Goal: Task Accomplishment & Management: Use online tool/utility

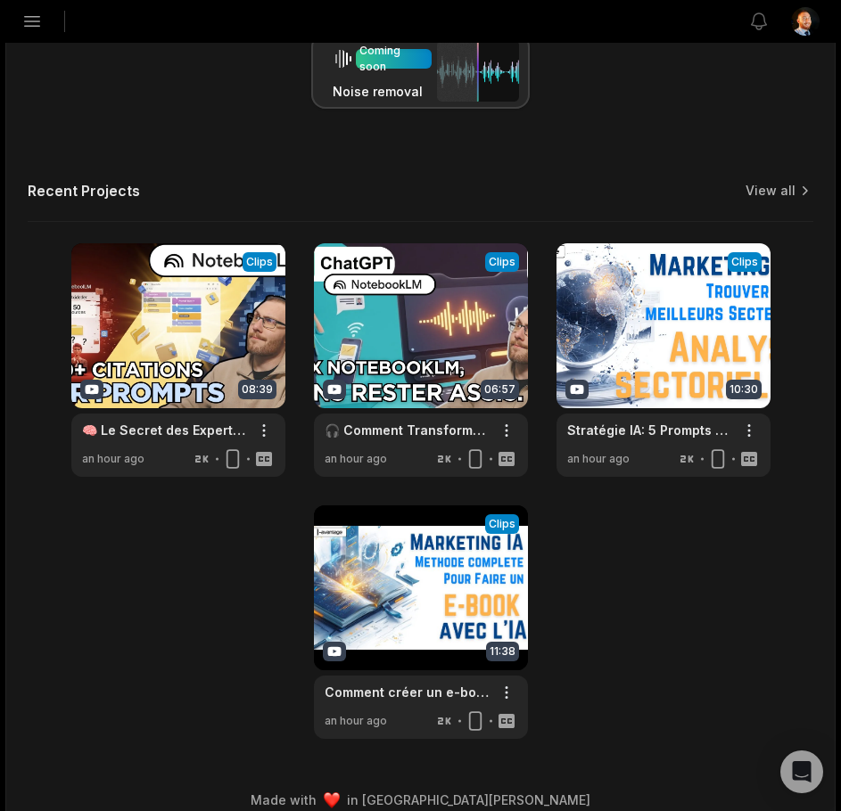
scroll to position [554, 0]
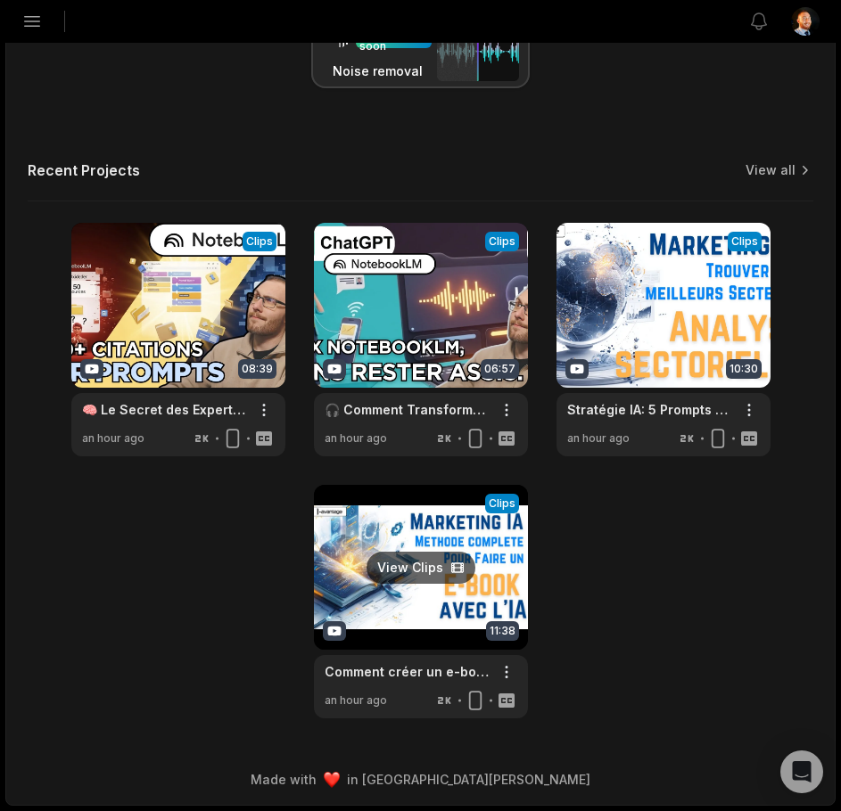
click at [403, 563] on link at bounding box center [421, 602] width 214 height 234
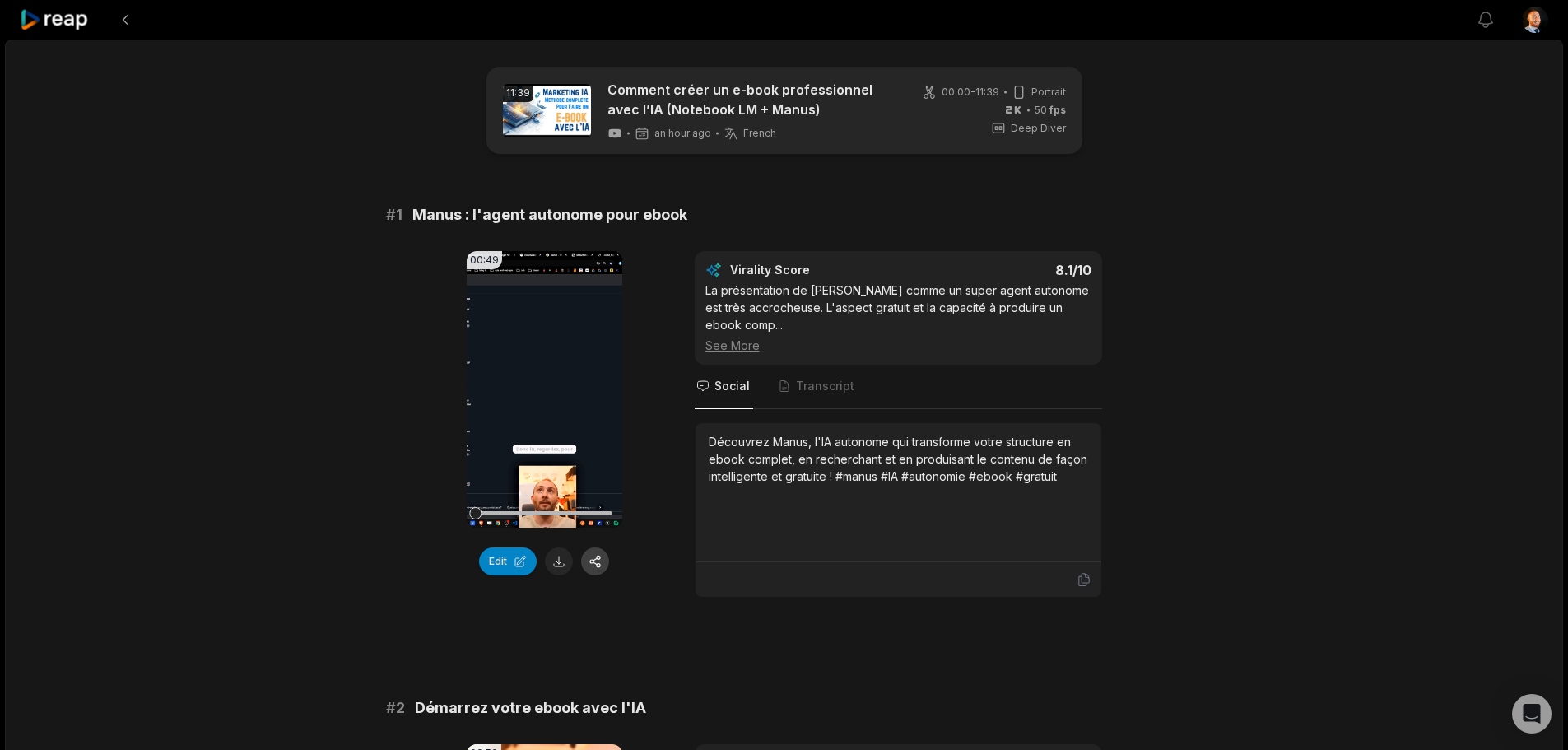
click at [586, 558] on button "button" at bounding box center [595, 562] width 28 height 28
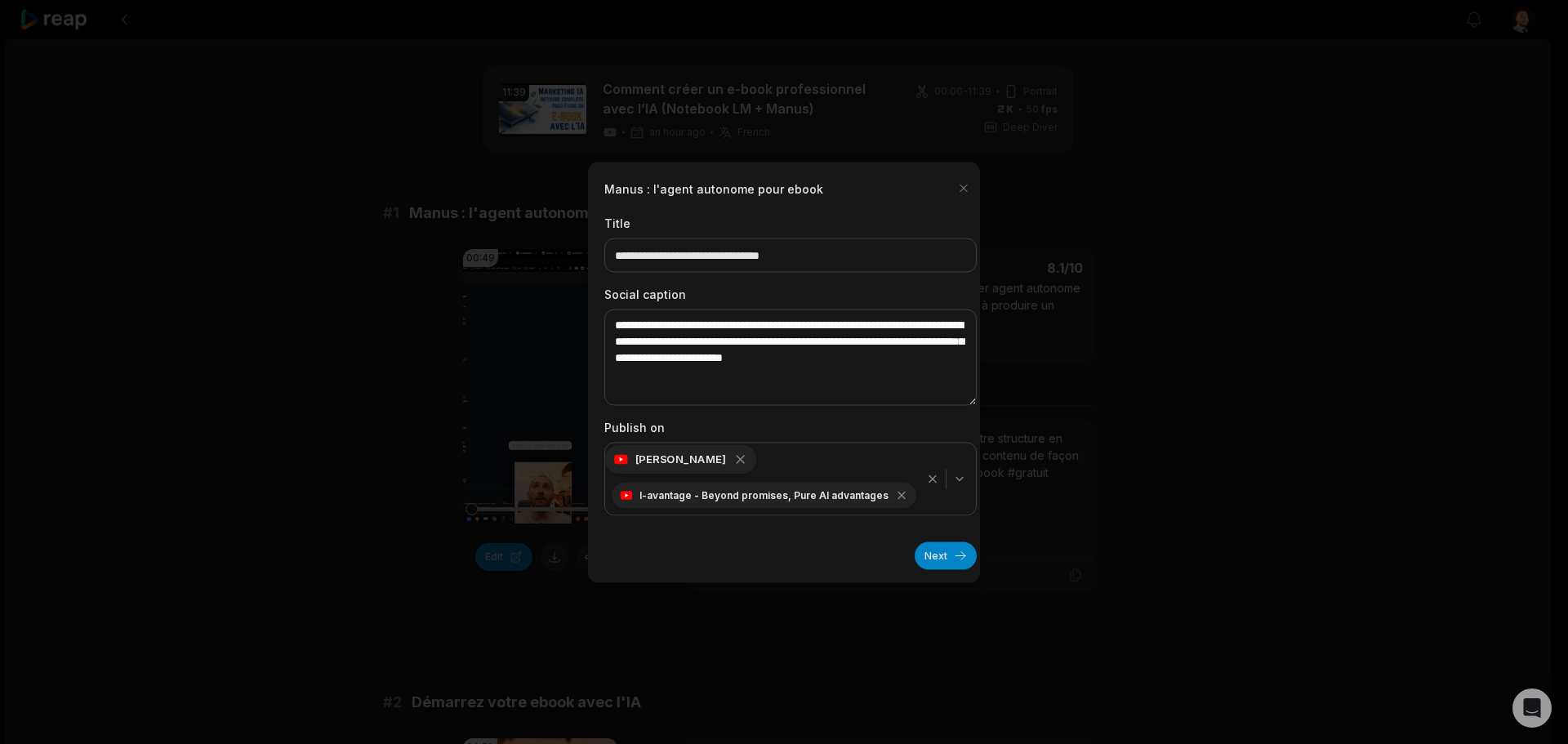
click at [642, 459] on div "loic Dworzak" at bounding box center [681, 458] width 152 height 28
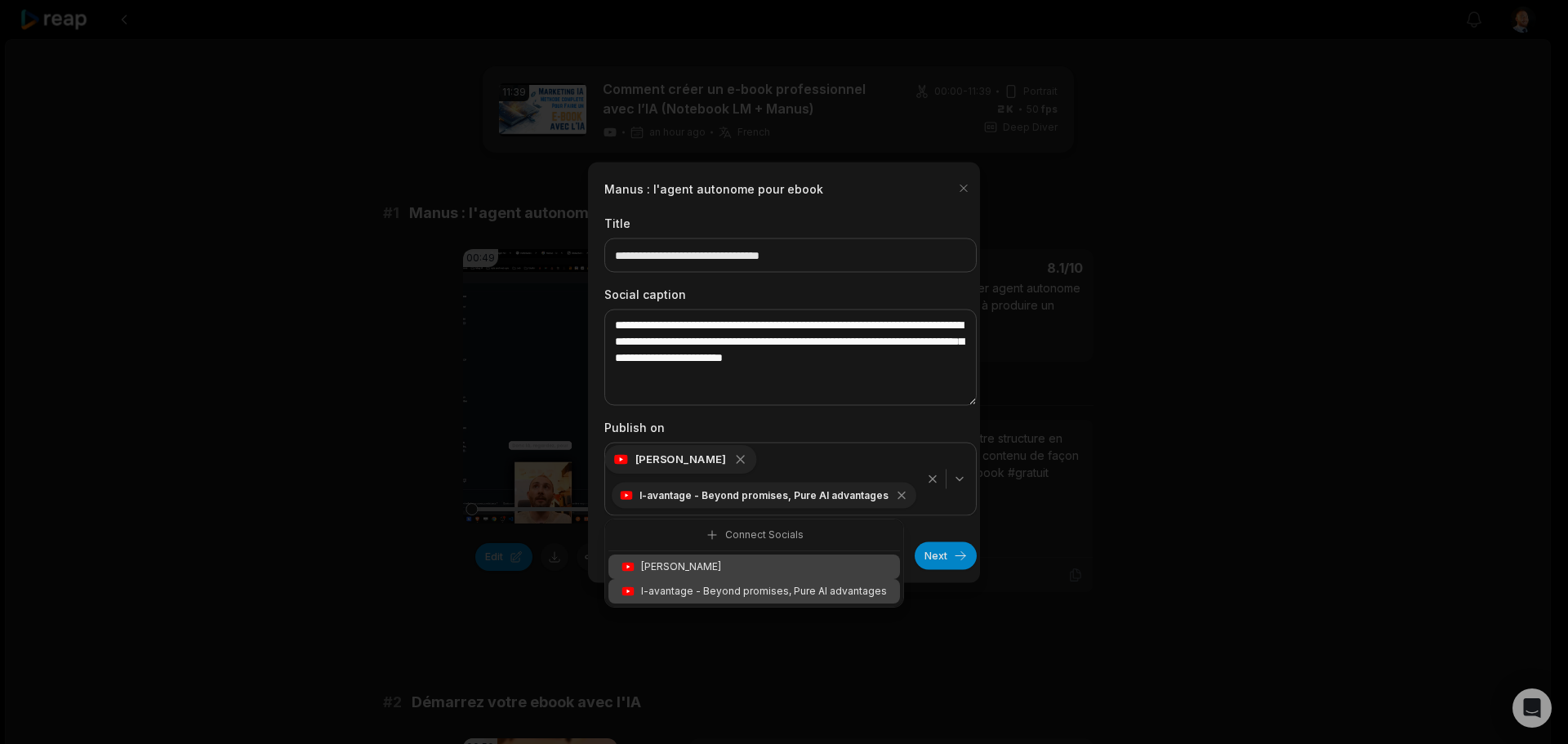
click at [642, 459] on div "loic Dworzak" at bounding box center [681, 458] width 152 height 28
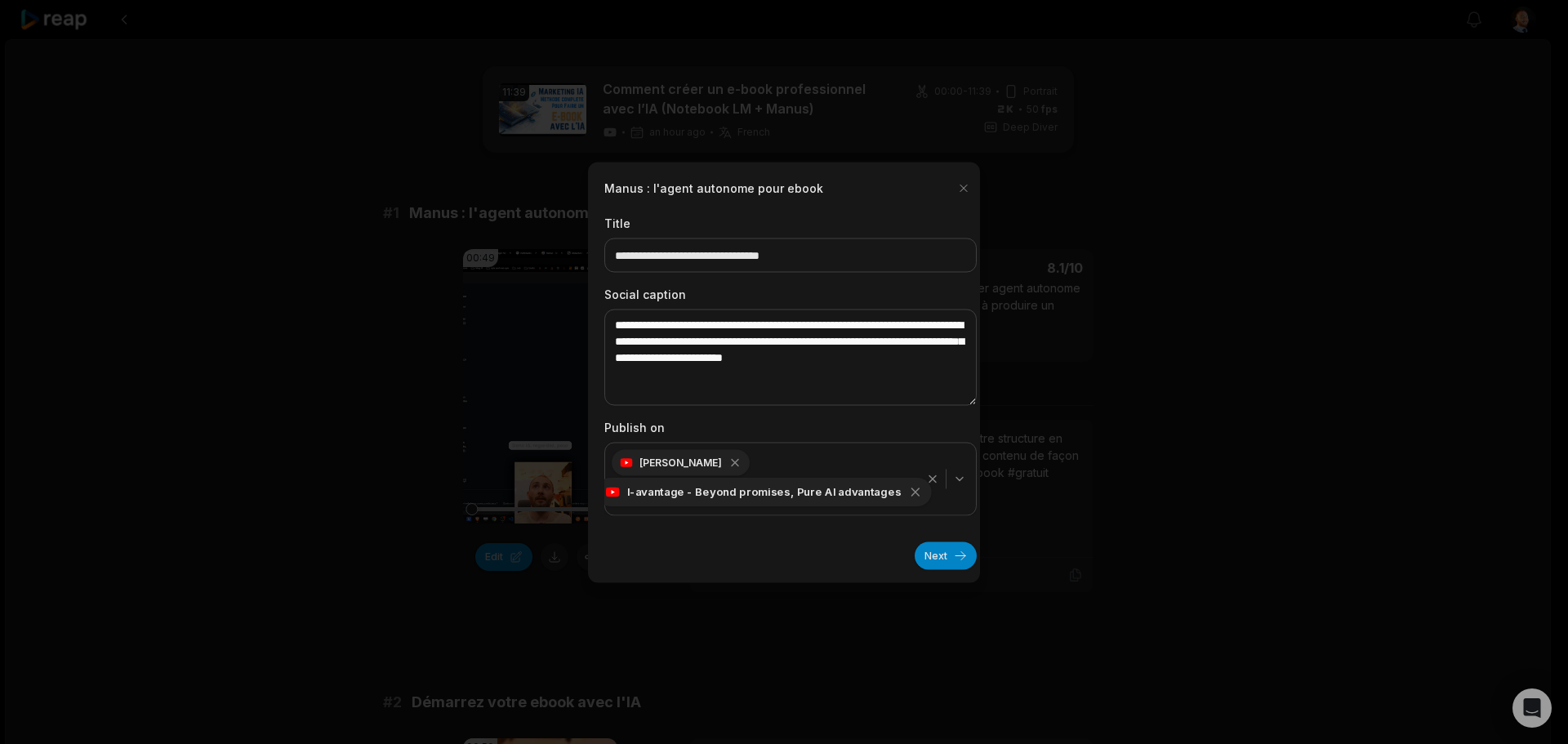
click at [908, 497] on icon "button" at bounding box center [915, 492] width 15 height 15
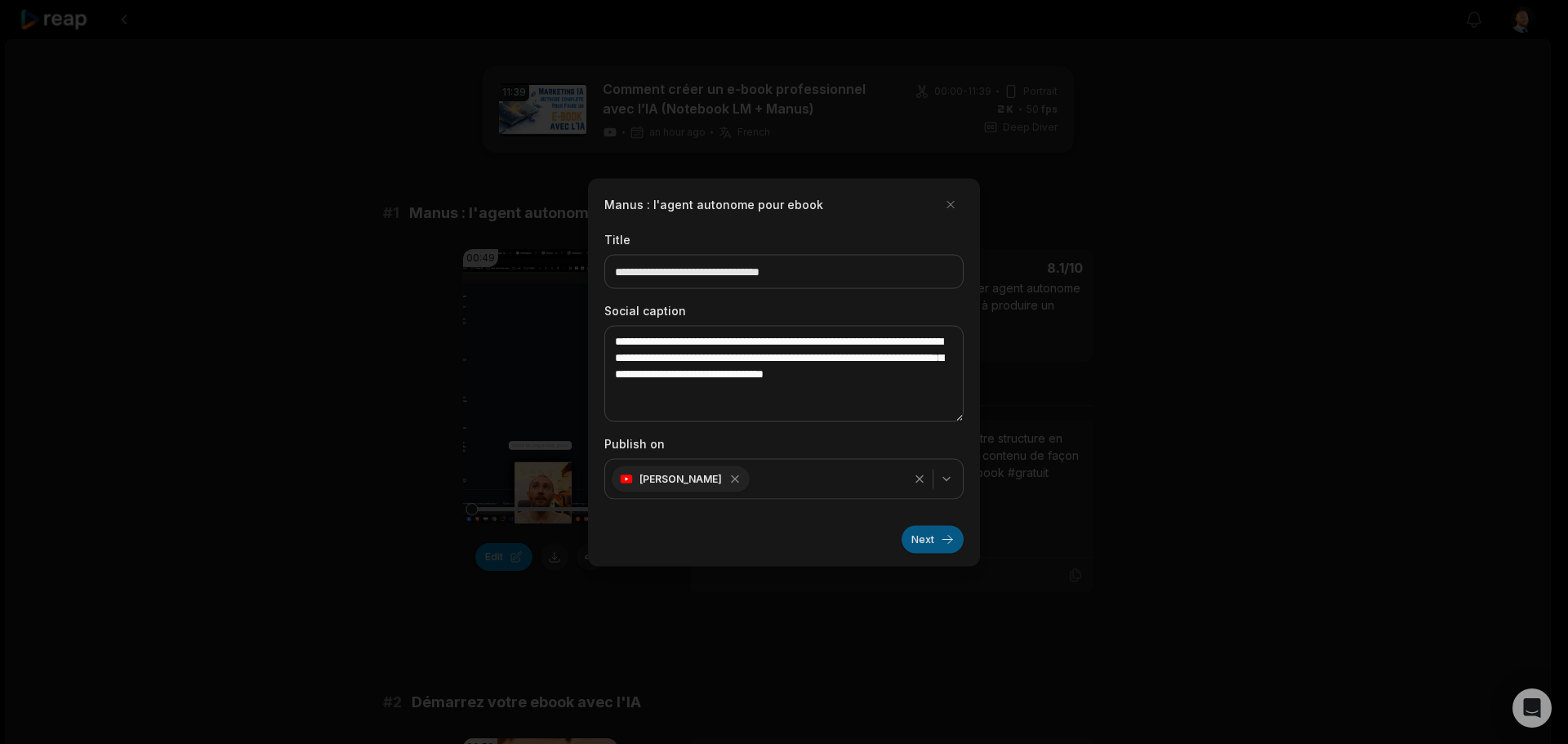
click at [926, 531] on button "Next" at bounding box center [932, 539] width 62 height 27
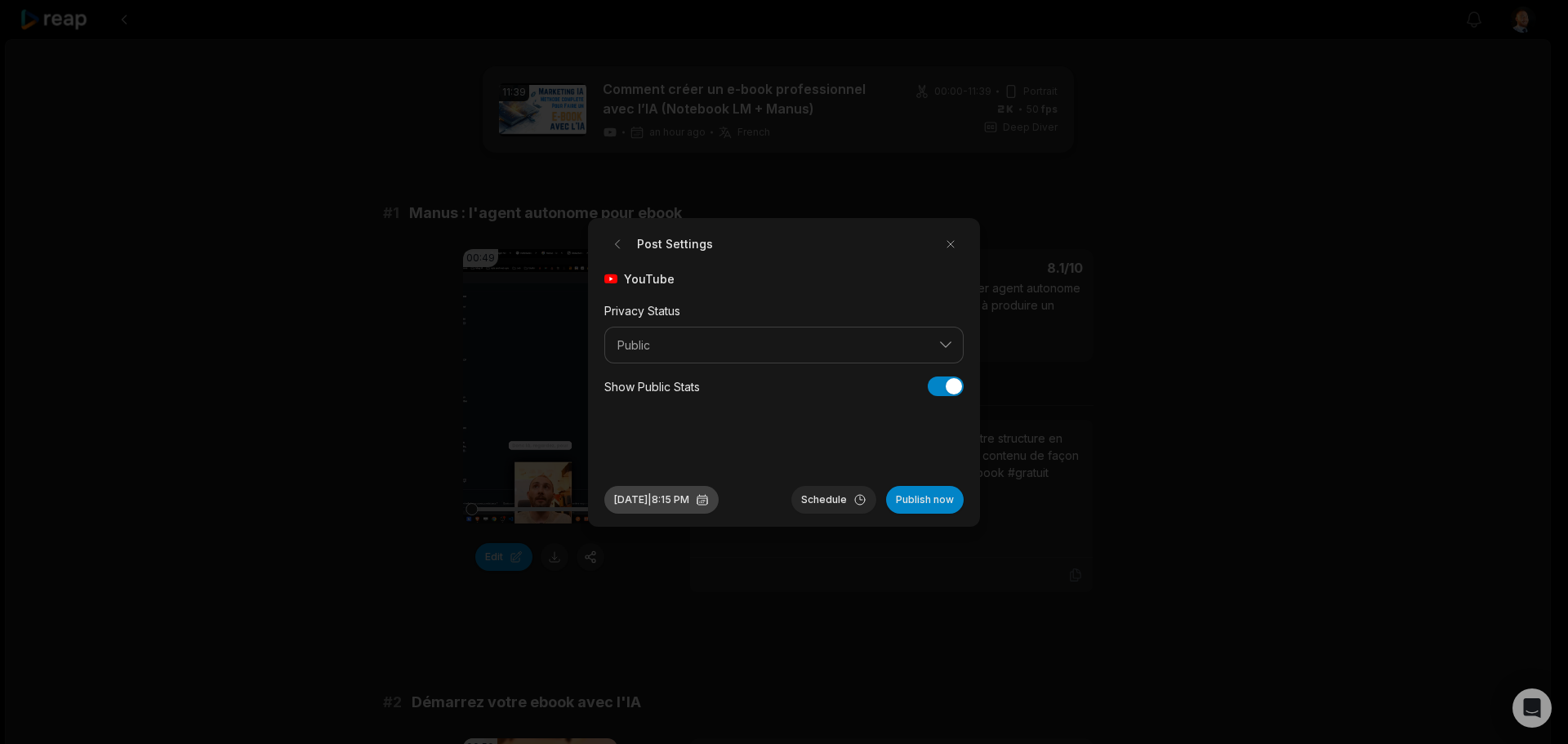
click at [682, 498] on button "Sep 3, 2025 | 8:15 PM" at bounding box center [661, 499] width 114 height 27
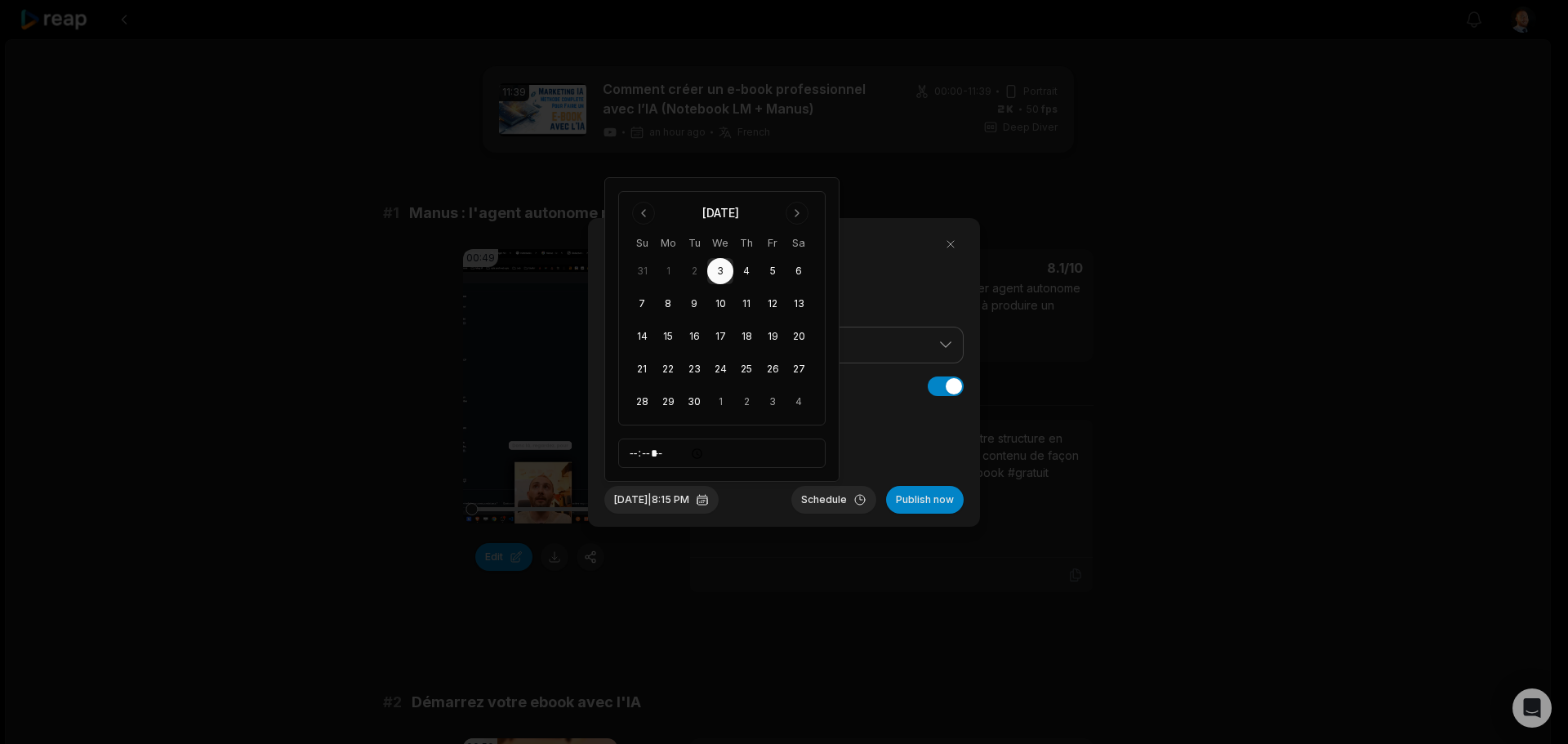
click at [719, 272] on button "3" at bounding box center [720, 271] width 27 height 27
drag, startPoint x: 707, startPoint y: 382, endPoint x: 696, endPoint y: 391, distance: 14.2
drag, startPoint x: 696, startPoint y: 391, endPoint x: 703, endPoint y: 502, distance: 111.2
click at [703, 502] on button "Sep 3, 2025 | 8:15 PM" at bounding box center [661, 499] width 114 height 27
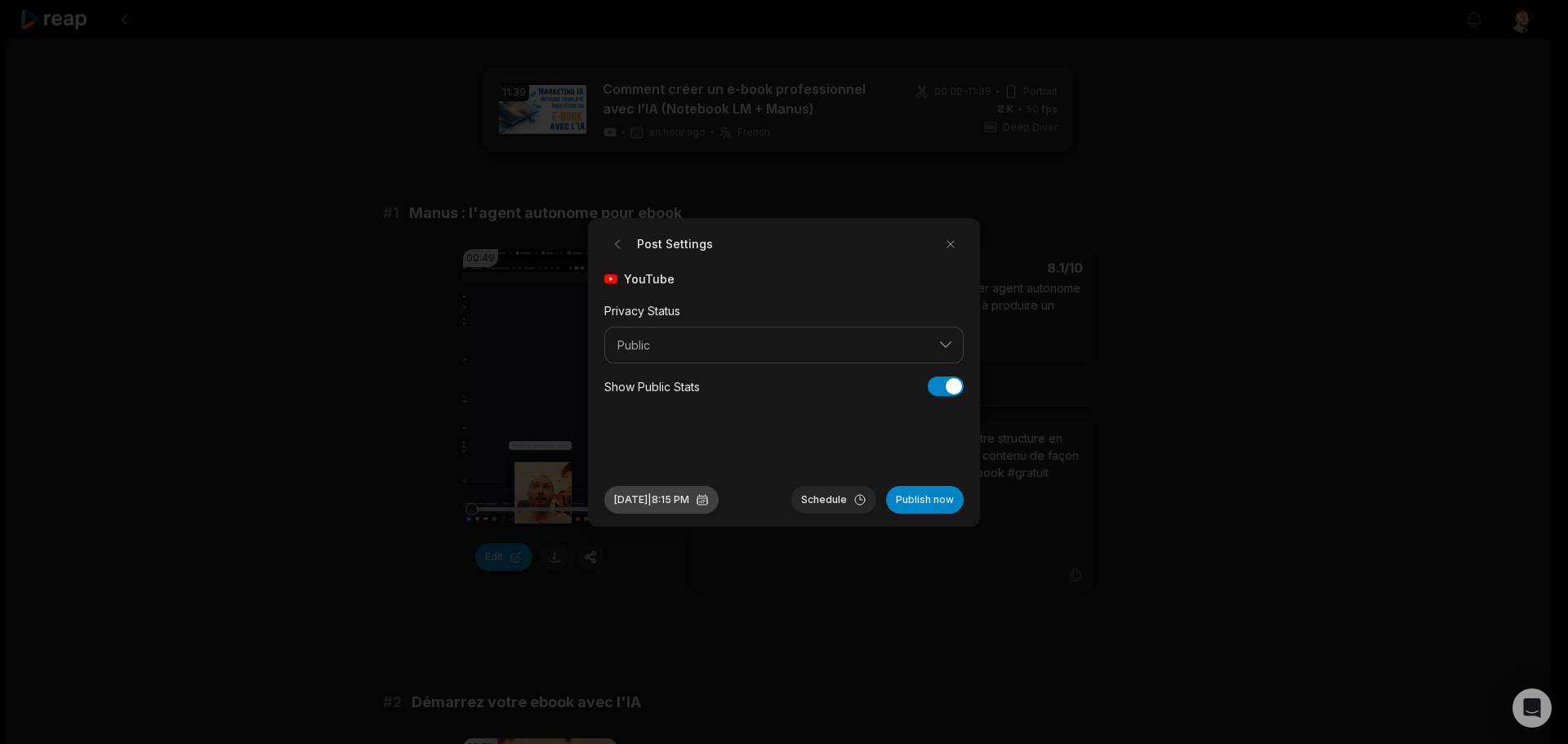
click at [701, 498] on button "Sep 3, 2025 | 8:15 PM" at bounding box center [661, 499] width 114 height 27
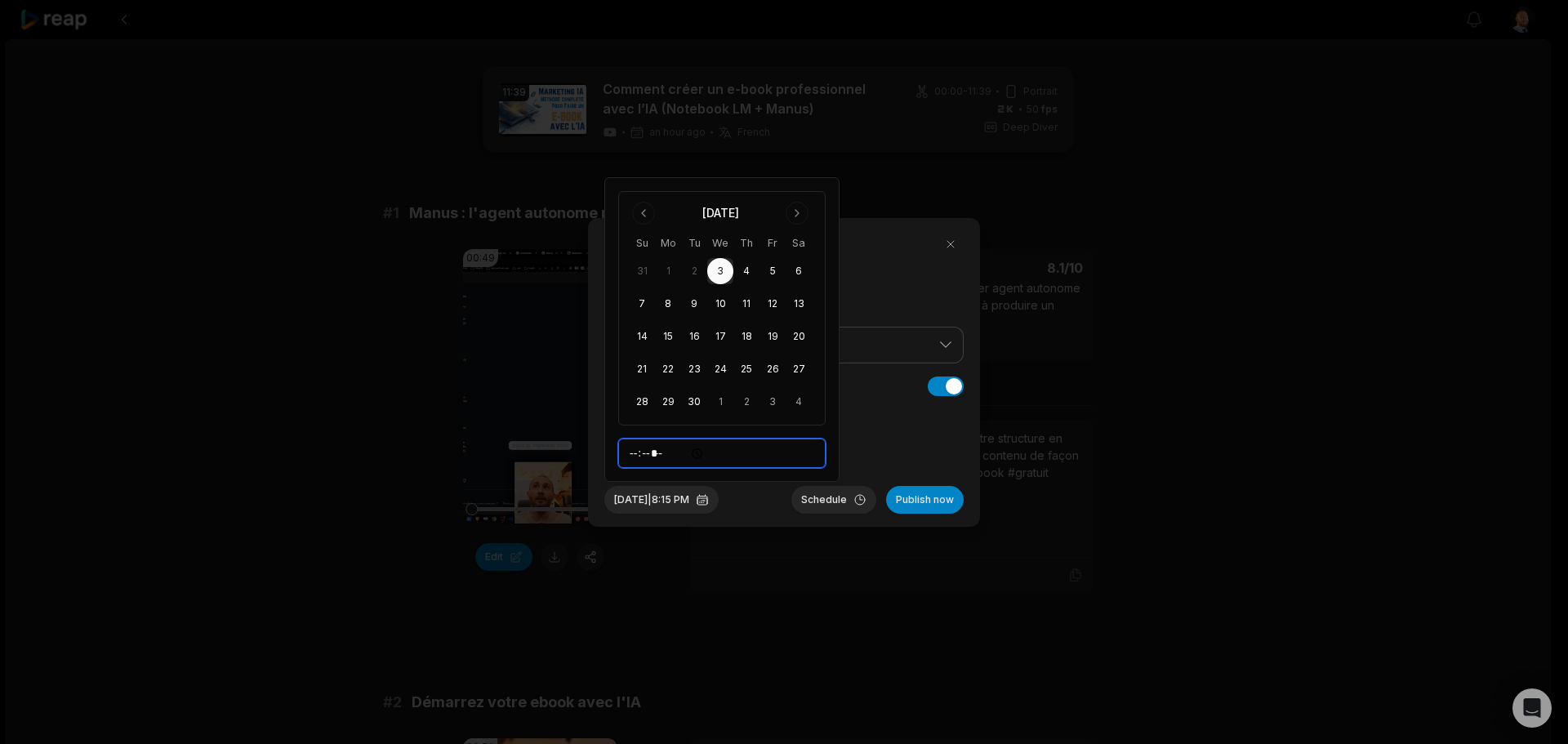
click at [702, 454] on input "*****" at bounding box center [722, 454] width 207 height 29
click at [846, 509] on button "Schedule" at bounding box center [833, 499] width 85 height 27
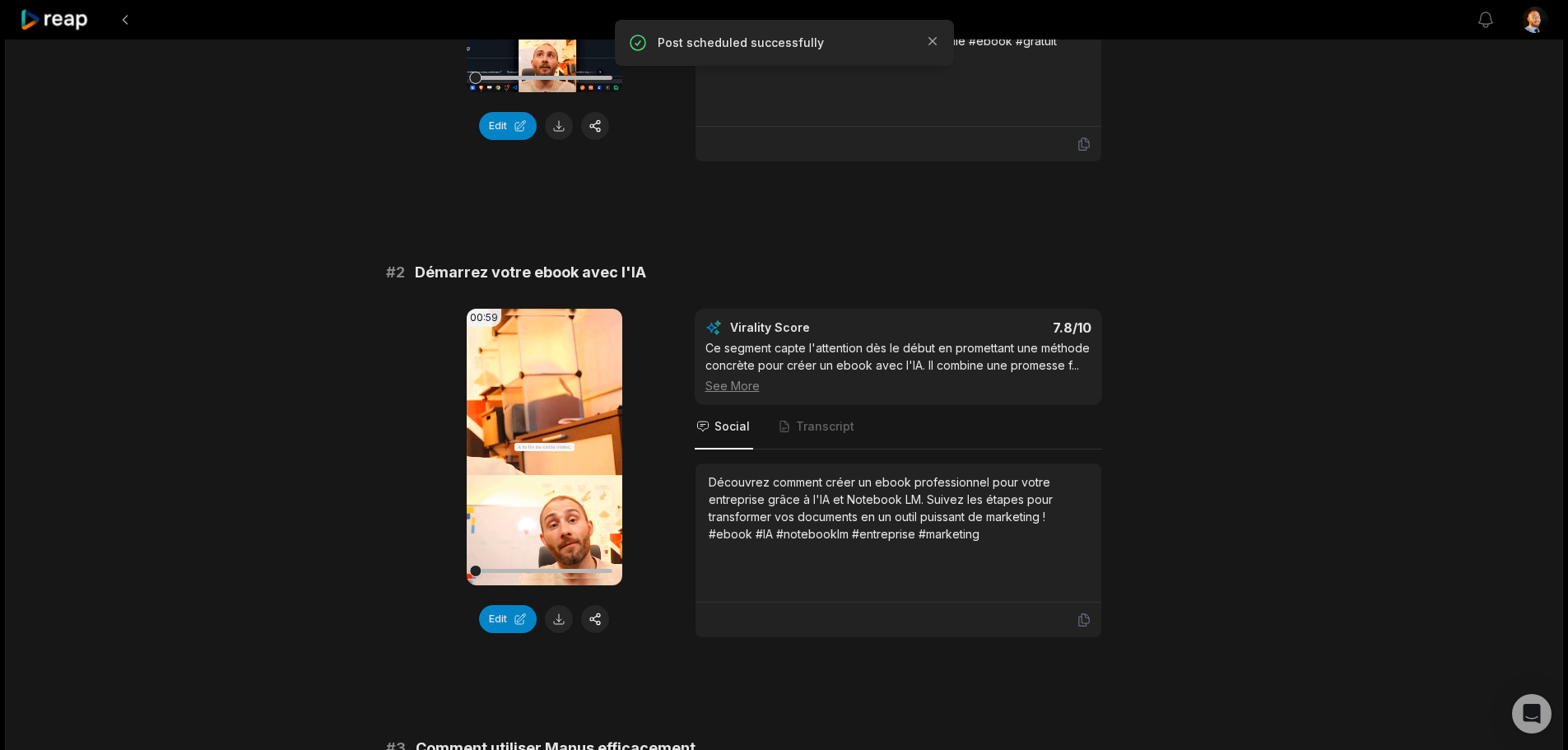
scroll to position [550, 0]
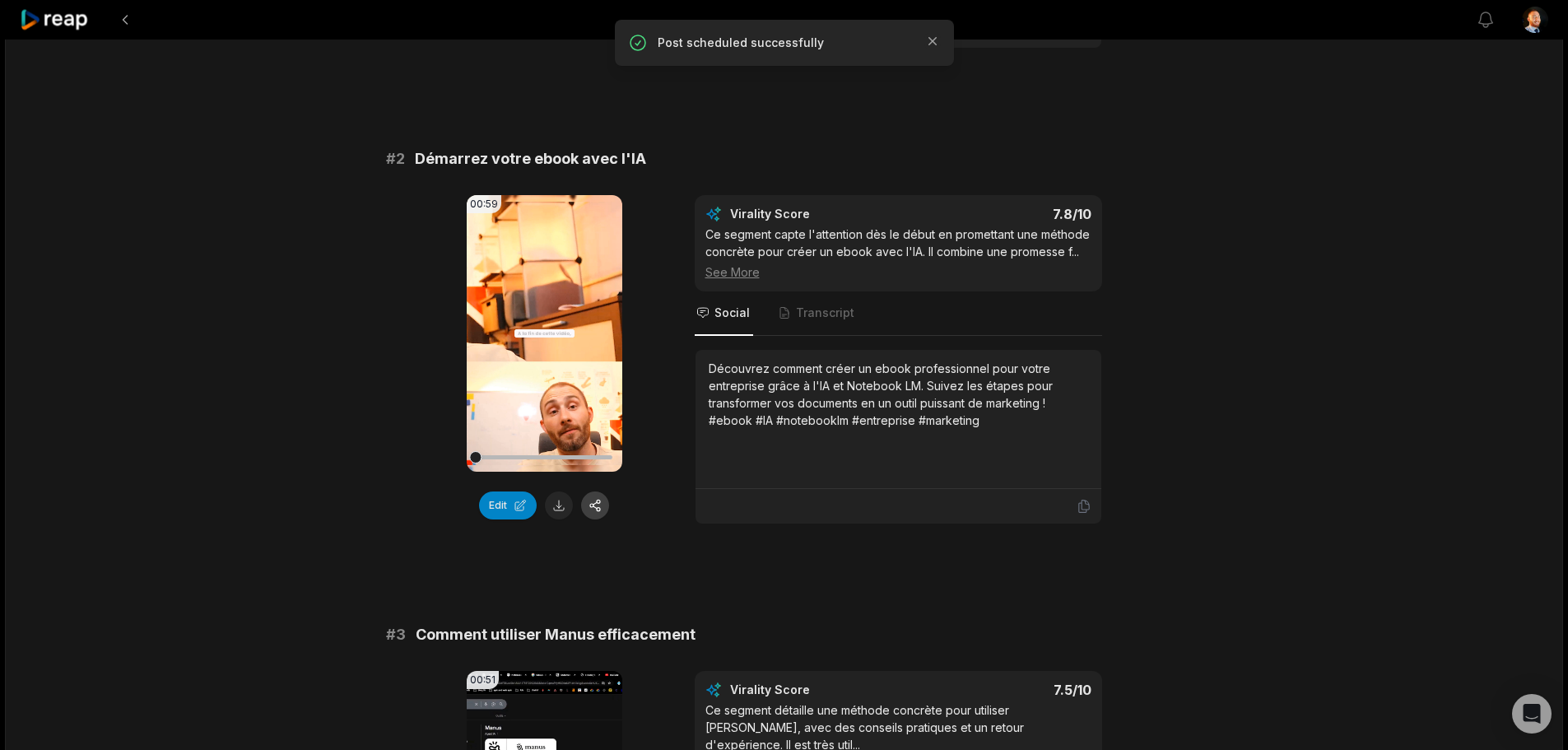
click at [594, 509] on button "button" at bounding box center [595, 505] width 28 height 28
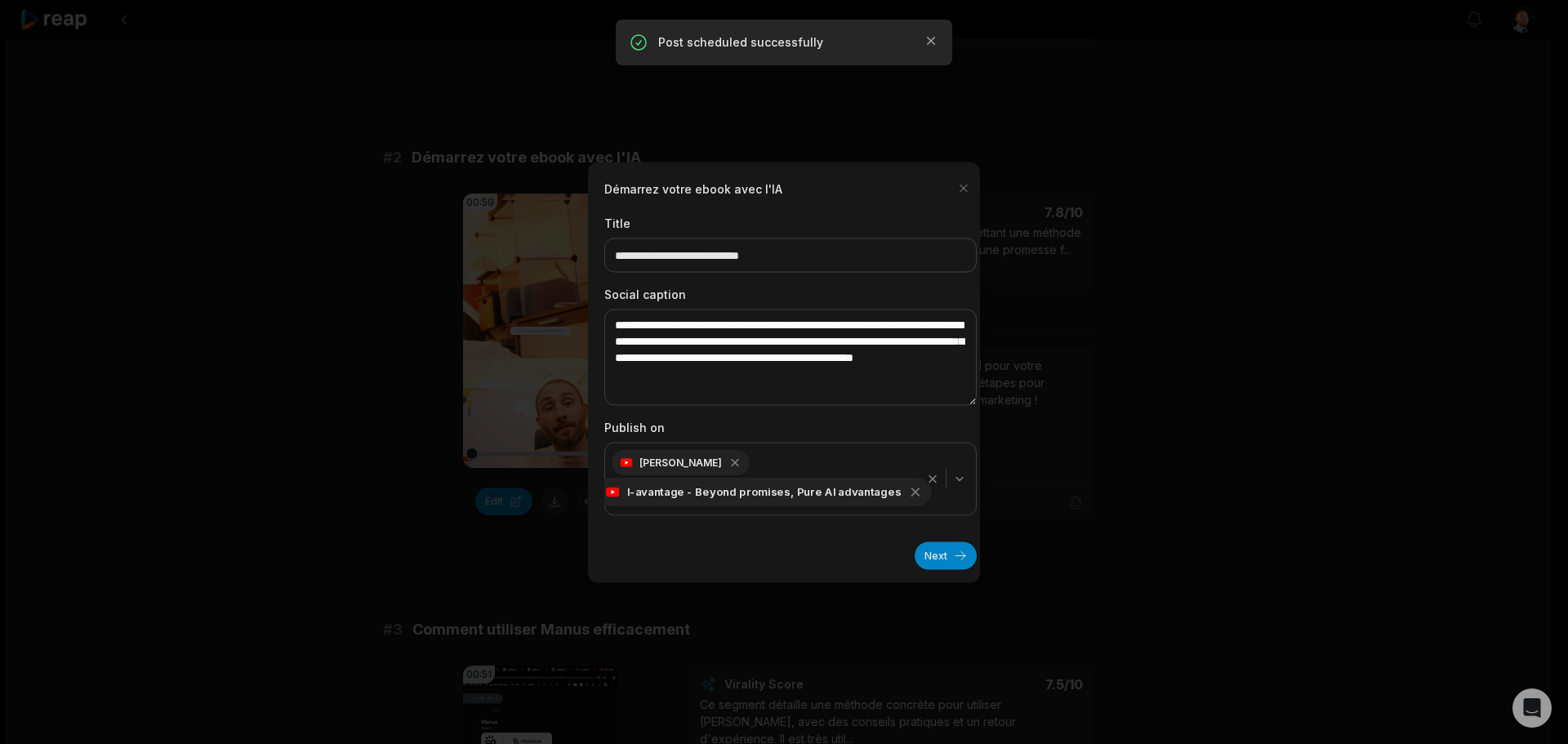
click at [890, 494] on div "I-avantage - Beyond promises, Pure AI advantages" at bounding box center [763, 491] width 334 height 28
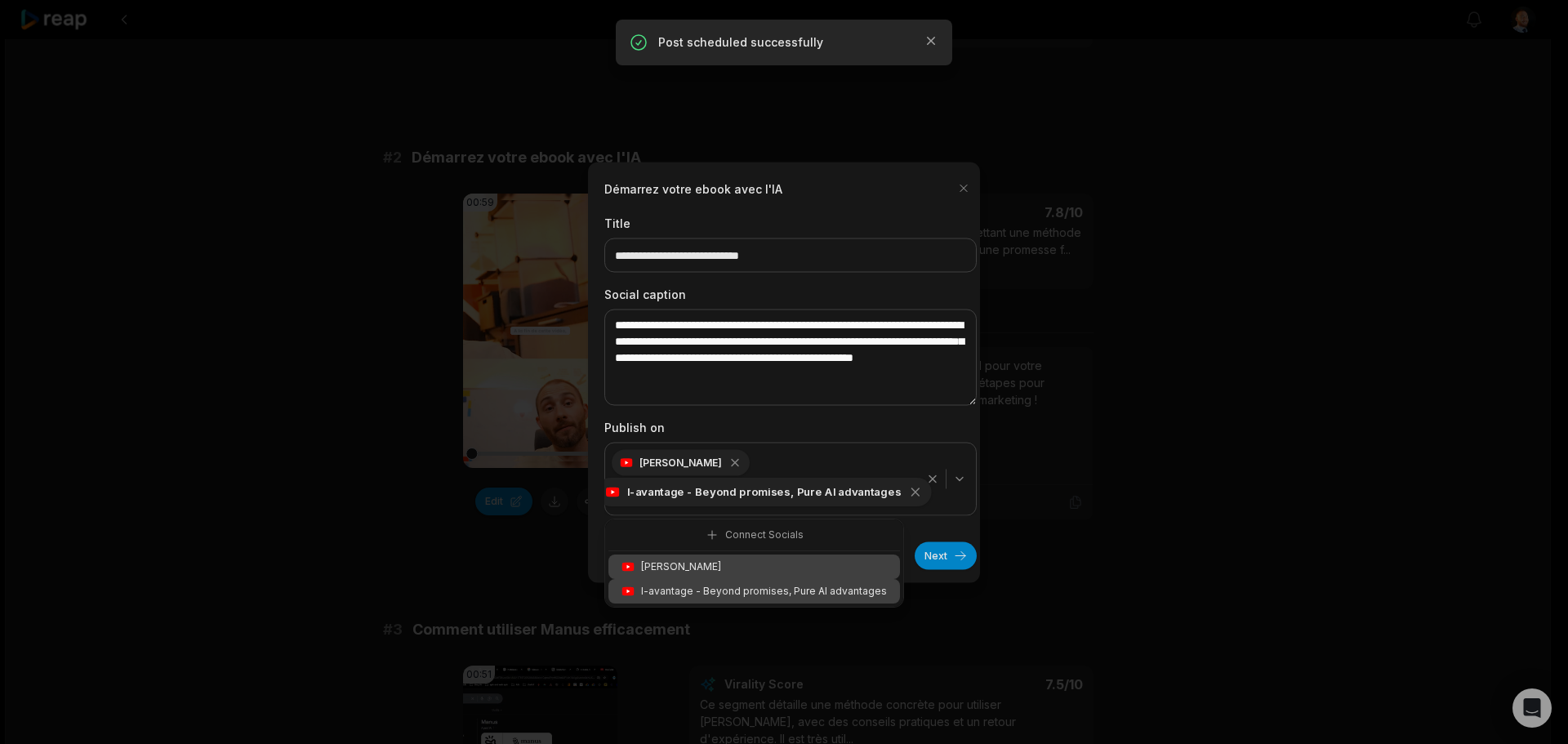
click at [908, 497] on icon "button" at bounding box center [915, 492] width 15 height 15
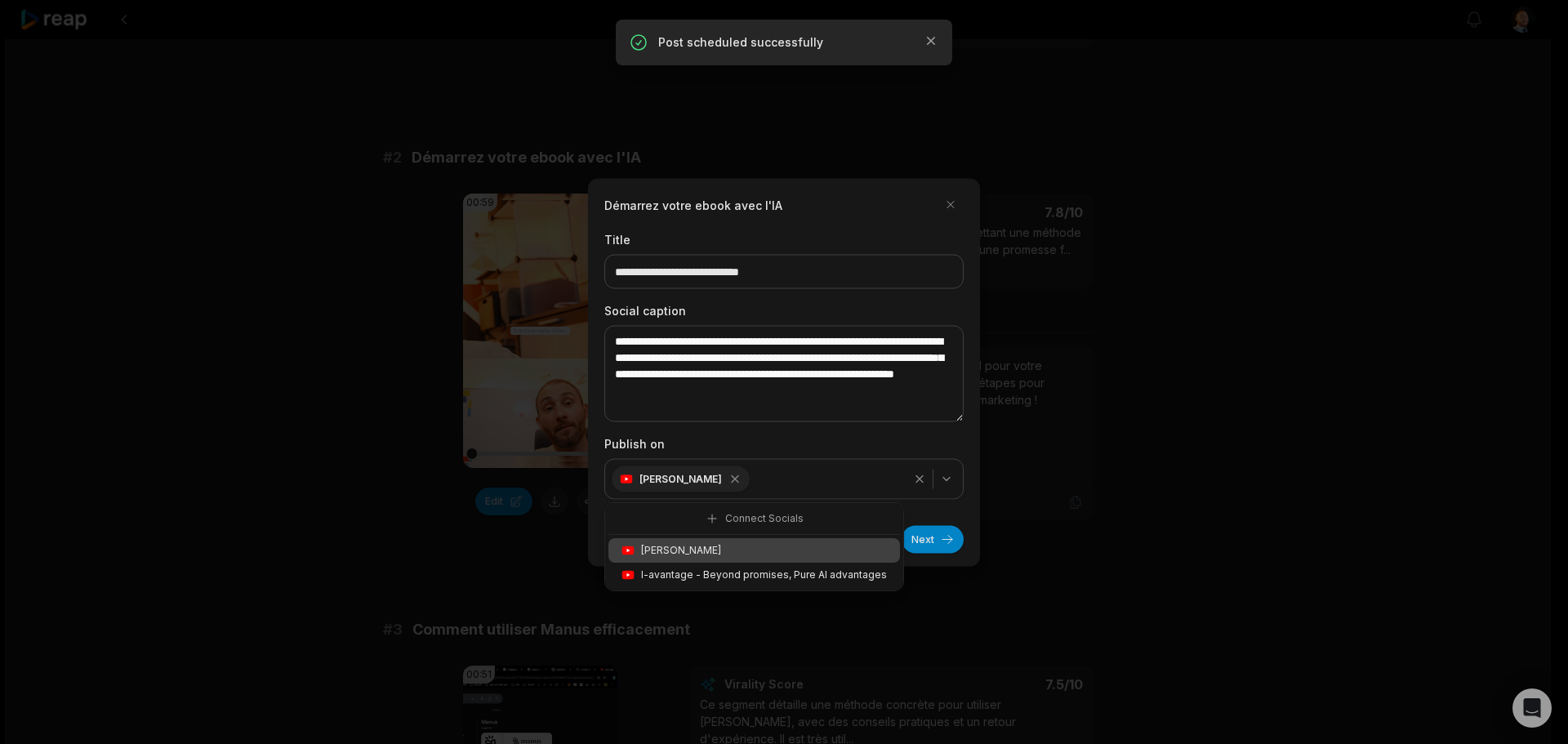
click at [938, 560] on div "**********" at bounding box center [784, 371] width 392 height 388
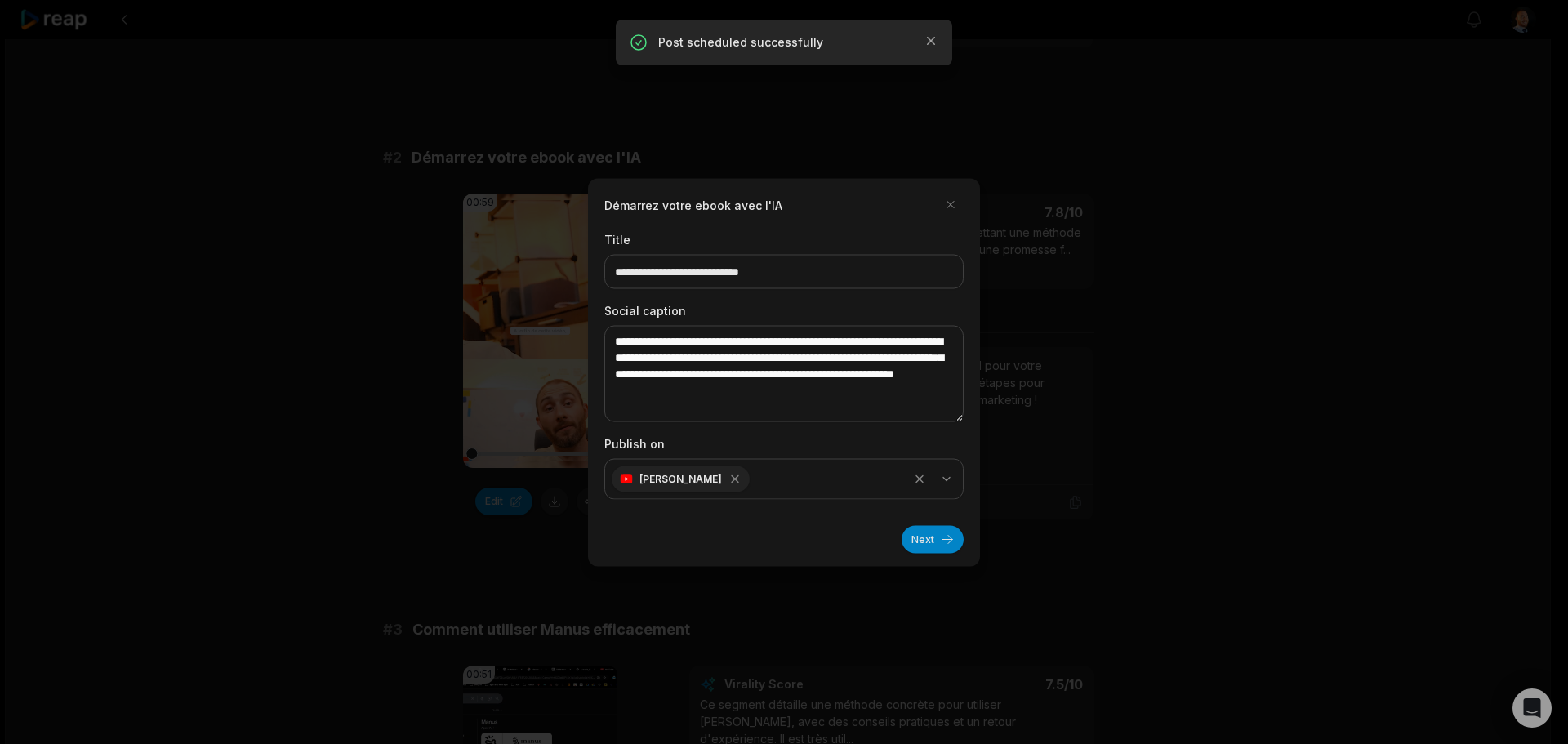
click at [944, 543] on button "Next" at bounding box center [932, 539] width 62 height 27
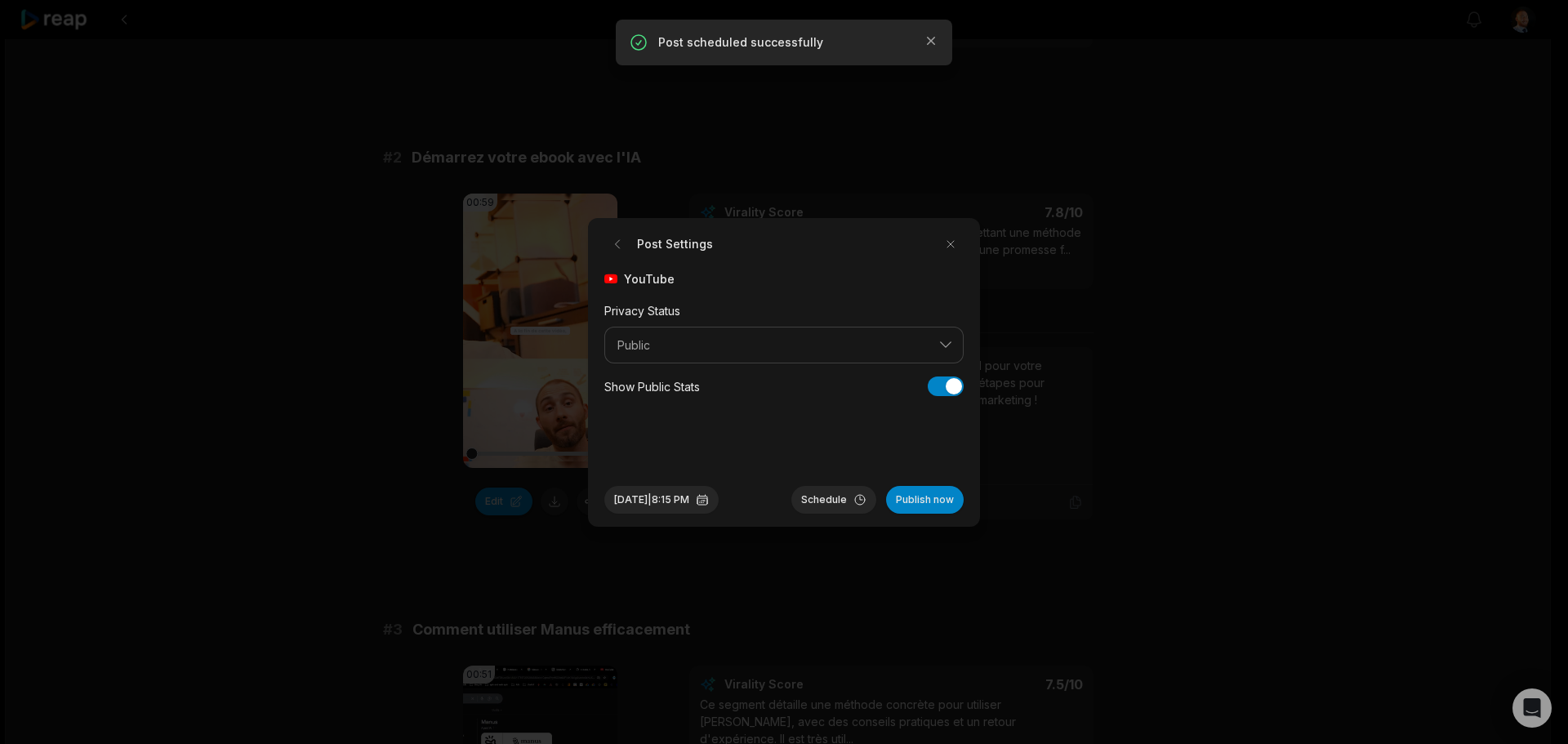
click at [663, 516] on div "Post Settings YouTube Privacy Status Public Show Public Stats Show Public Stats…" at bounding box center [784, 372] width 392 height 309
click at [676, 504] on button "Sep 3, 2025 | 8:15 PM" at bounding box center [661, 499] width 114 height 27
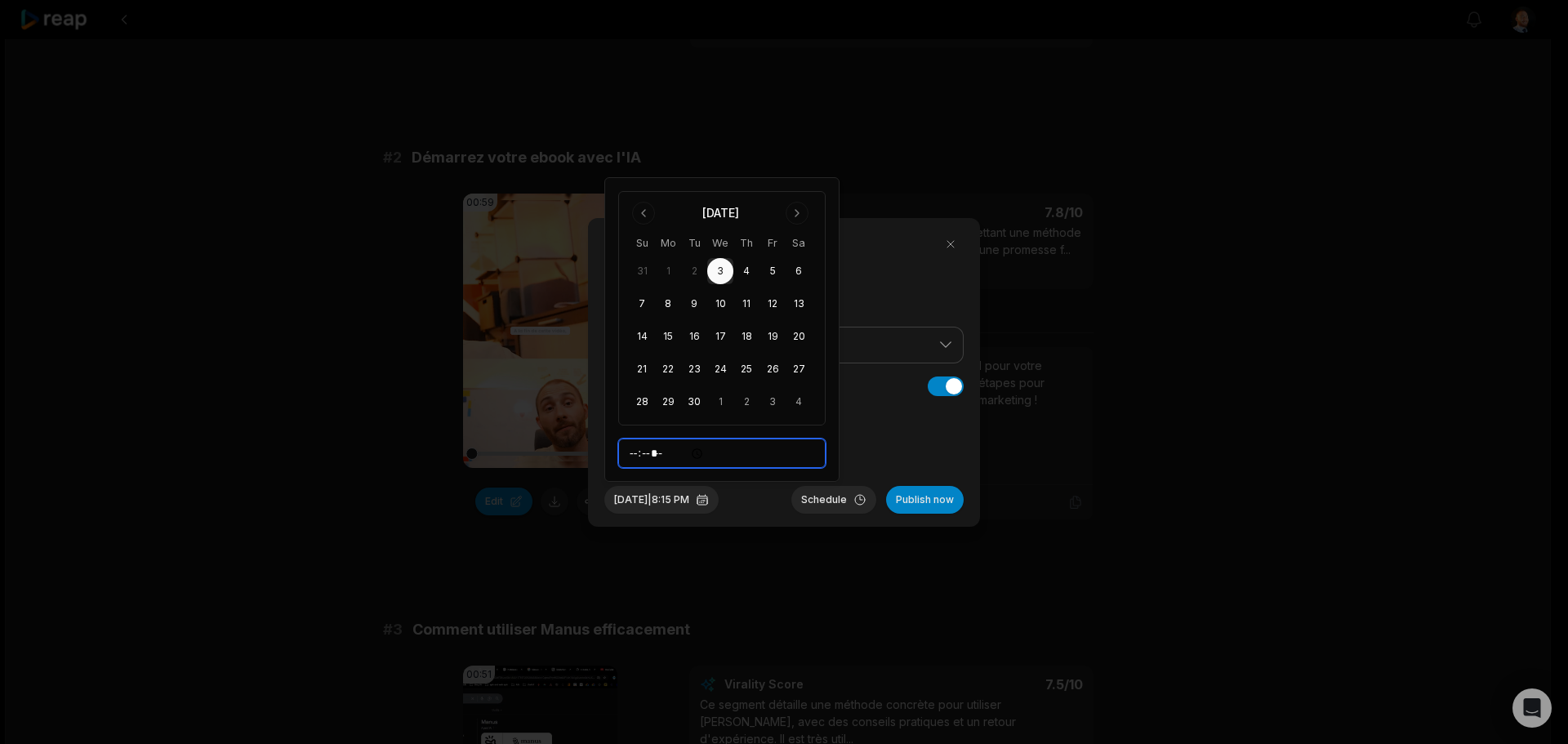
click at [681, 458] on input "*****" at bounding box center [722, 454] width 207 height 29
type input "*****"
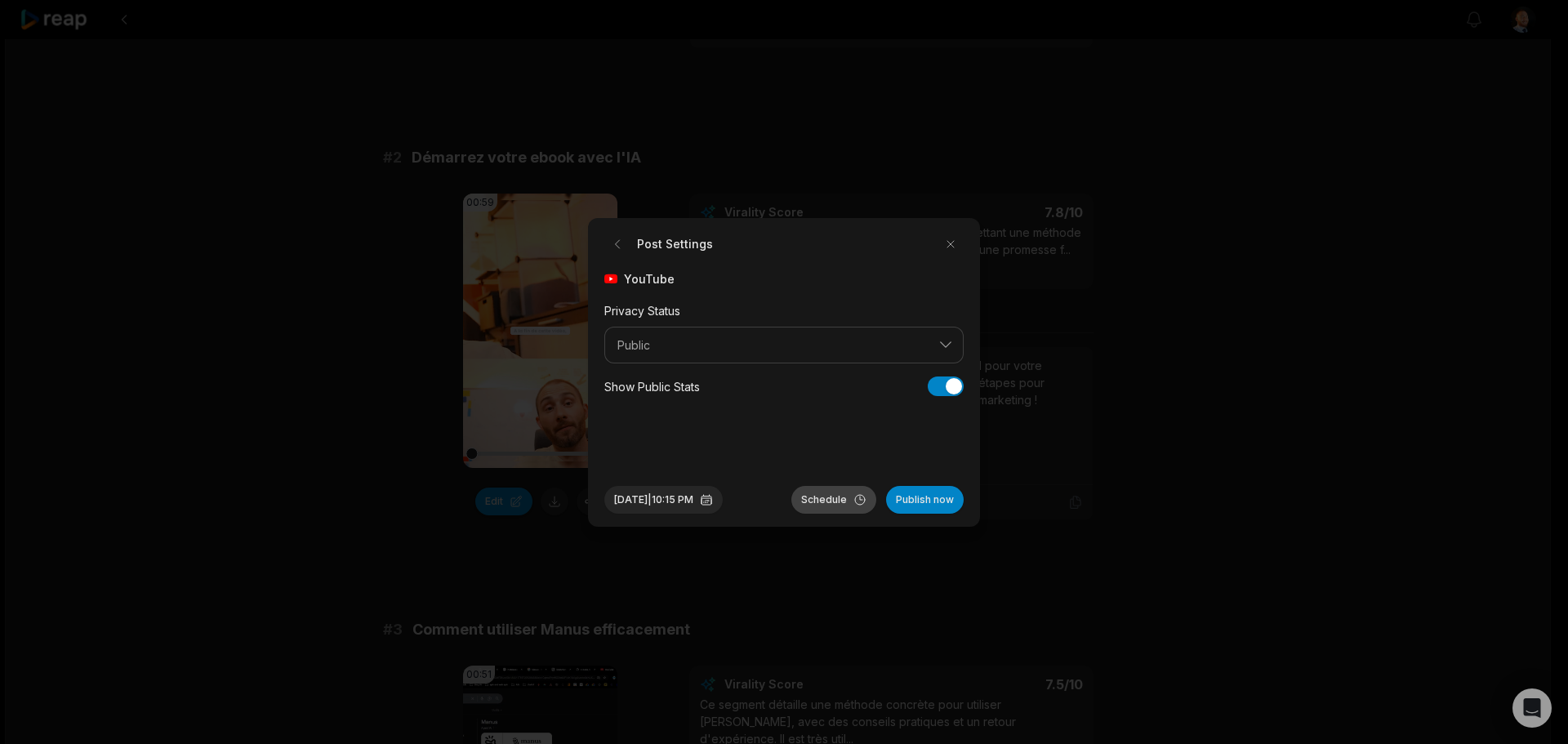
click at [840, 487] on button "Schedule" at bounding box center [833, 499] width 85 height 27
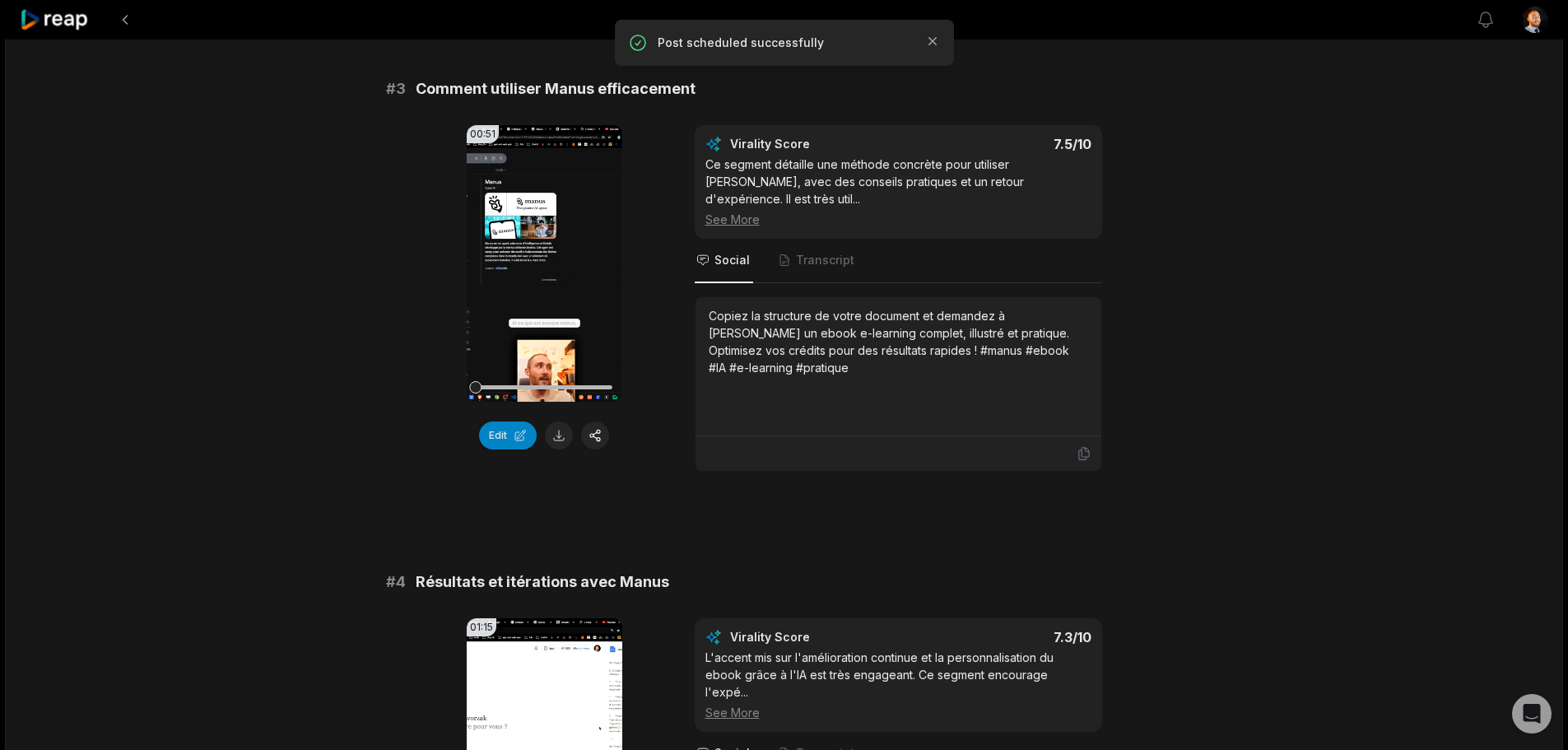
scroll to position [1097, 0]
click at [562, 442] on button at bounding box center [559, 433] width 28 height 28
